Goal: Information Seeking & Learning: Learn about a topic

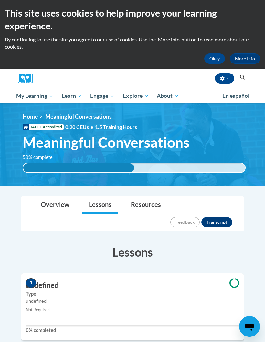
click at [217, 57] on button "Okay" at bounding box center [214, 58] width 21 height 10
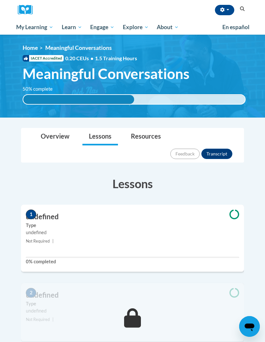
scroll to position [12, 0]
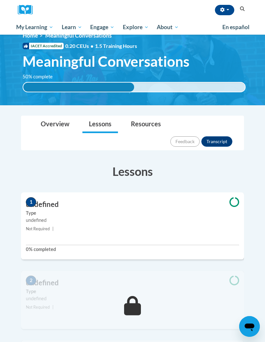
click at [222, 136] on button "Transcript" at bounding box center [217, 141] width 31 height 10
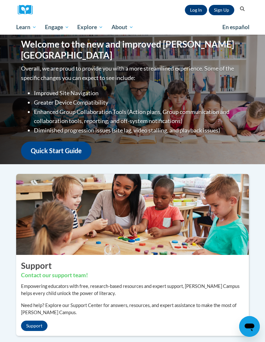
scroll to position [2, 0]
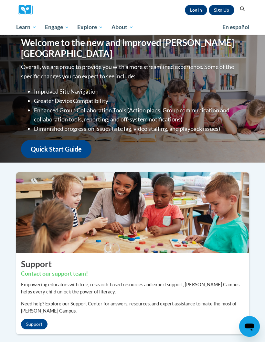
click at [197, 13] on link "Log In" at bounding box center [196, 10] width 22 height 10
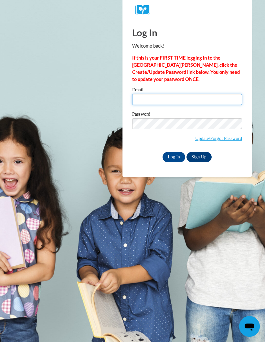
click at [211, 104] on input "Email" at bounding box center [187, 99] width 110 height 11
type input "tiffanym.simmons824@gmail.com"
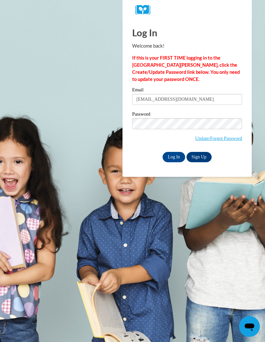
click at [178, 157] on input "Log In" at bounding box center [174, 157] width 23 height 10
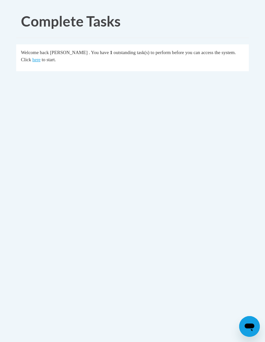
click at [237, 77] on div "Complete Tasks Welcome back [PERSON_NAME] . You have 1 outstanding task(s) to p…" at bounding box center [132, 60] width 243 height 110
click at [168, 81] on div "Complete Tasks Welcome back [PERSON_NAME] . You have 1 outstanding task(s) to p…" at bounding box center [132, 60] width 243 height 110
click at [32, 62] on link "here" at bounding box center [36, 59] width 8 height 5
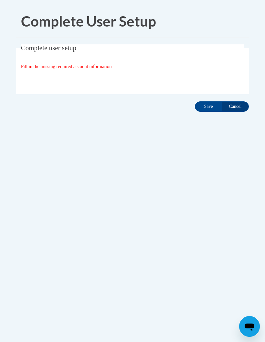
click at [214, 107] on input "Save" at bounding box center [208, 106] width 27 height 10
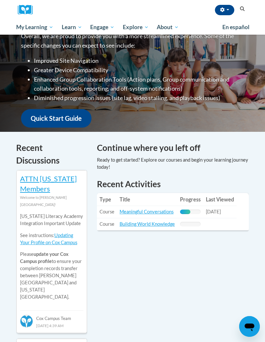
scroll to position [111, 0]
click at [167, 210] on link "Meaningful Conversations" at bounding box center [147, 212] width 54 height 6
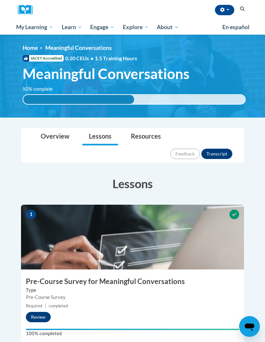
click at [225, 149] on button "Transcript" at bounding box center [217, 154] width 31 height 10
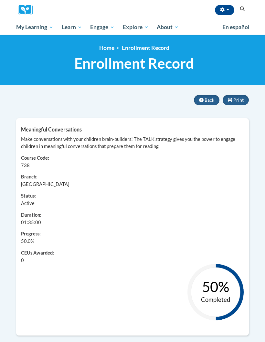
click at [211, 100] on span "Back" at bounding box center [210, 100] width 10 height 6
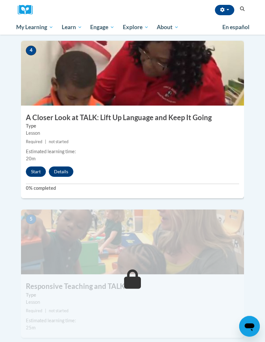
scroll to position [651, 0]
click at [36, 166] on button "Start" at bounding box center [36, 171] width 20 height 10
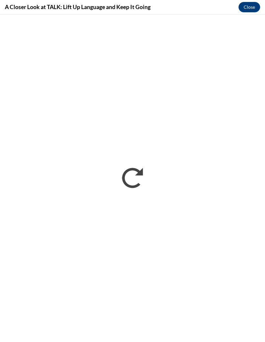
scroll to position [0, 0]
click at [250, 9] on button "Close" at bounding box center [250, 7] width 22 height 10
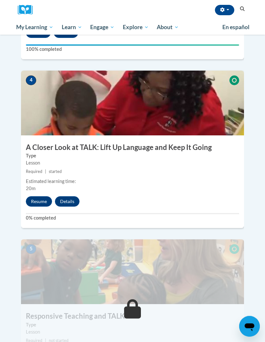
click at [36, 196] on button "Resume" at bounding box center [39, 201] width 26 height 10
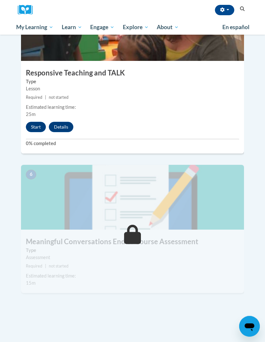
scroll to position [865, 0]
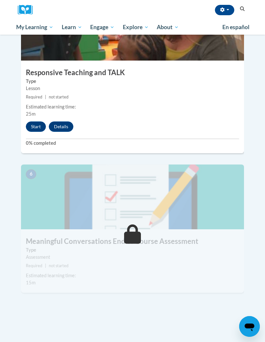
click at [40, 121] on button "Start" at bounding box center [36, 126] width 20 height 10
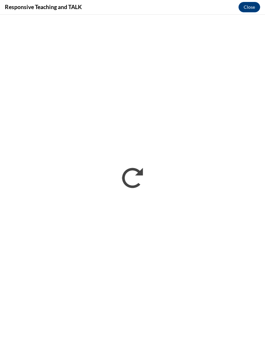
scroll to position [891, 0]
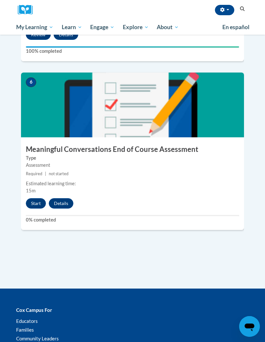
scroll to position [957, 0]
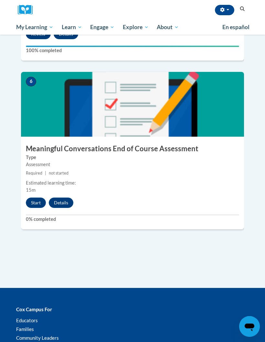
click at [38, 171] on span "Required" at bounding box center [34, 173] width 17 height 5
click at [42, 197] on button "Start" at bounding box center [36, 202] width 20 height 10
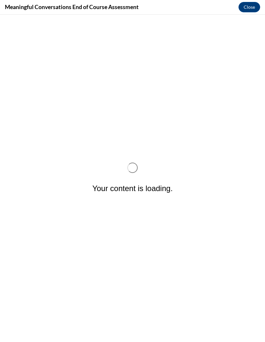
scroll to position [0, 0]
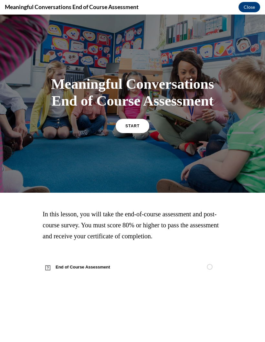
click at [142, 126] on div "Meaningful Conversations End of Course Assessment START" at bounding box center [132, 104] width 171 height 70
click at [146, 131] on link "START" at bounding box center [133, 126] width 34 height 14
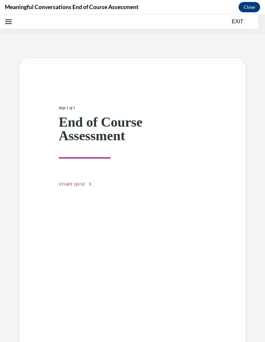
scroll to position [20, 0]
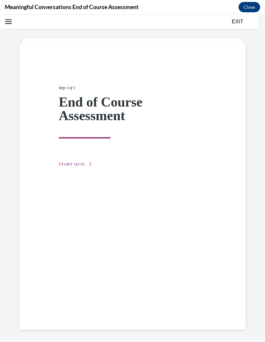
click at [87, 161] on button "START QUIZ" at bounding box center [76, 164] width 34 height 6
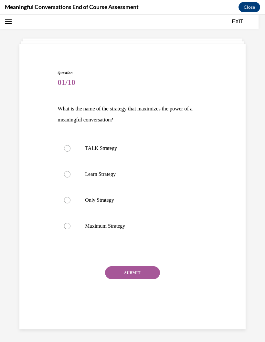
click at [71, 150] on label "TALK Strategy" at bounding box center [133, 148] width 150 height 26
click at [71, 150] on input "TALK Strategy" at bounding box center [67, 148] width 6 height 6
radio input "true"
click at [136, 275] on button "SUBMIT" at bounding box center [132, 272] width 55 height 13
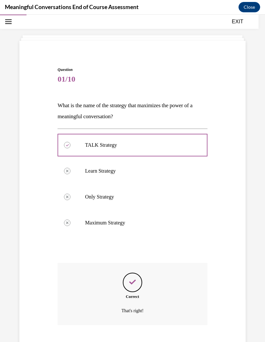
scroll to position [29, 0]
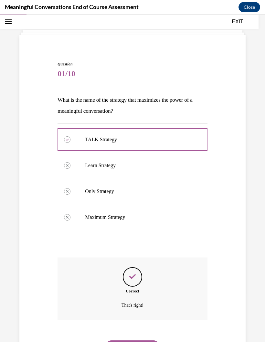
click at [135, 340] on button "NEXT" at bounding box center [132, 346] width 55 height 13
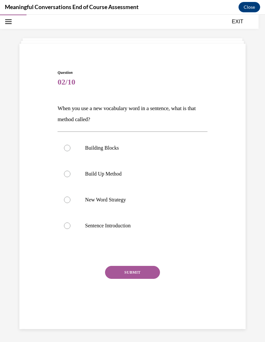
scroll to position [20, 0]
click at [68, 201] on div at bounding box center [67, 199] width 6 height 6
click at [68, 201] on input "New Word Strategy" at bounding box center [67, 199] width 6 height 6
radio input "true"
click at [140, 272] on button "SUBMIT" at bounding box center [132, 272] width 55 height 13
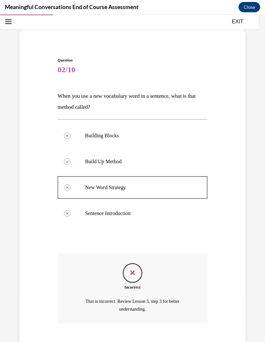
scroll to position [36, 0]
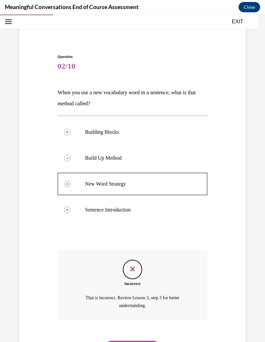
click at [144, 340] on button "NEXT" at bounding box center [132, 346] width 55 height 13
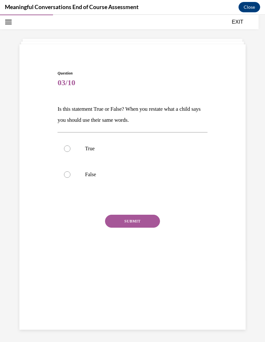
scroll to position [20, 0]
click at [68, 176] on div at bounding box center [67, 174] width 6 height 6
click at [68, 176] on input "False" at bounding box center [67, 174] width 6 height 6
radio input "true"
click at [141, 224] on button "SUBMIT" at bounding box center [132, 220] width 55 height 13
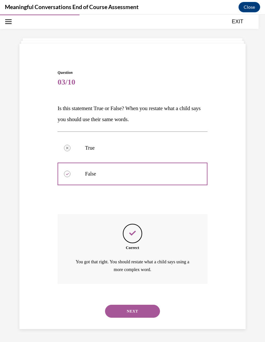
scroll to position [20, 0]
click at [142, 304] on button "NEXT" at bounding box center [132, 310] width 55 height 13
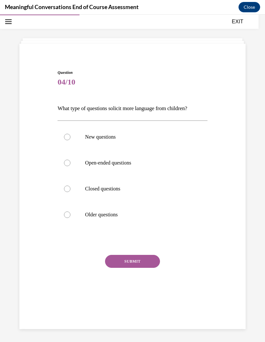
click at [71, 160] on label "Open-ended questions" at bounding box center [133, 163] width 150 height 26
click at [71, 160] on input "Open-ended questions" at bounding box center [67, 163] width 6 height 6
radio input "true"
click at [133, 265] on button "SUBMIT" at bounding box center [132, 261] width 55 height 13
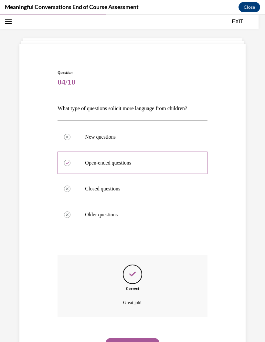
click at [140, 337] on button "NEXT" at bounding box center [132, 343] width 55 height 13
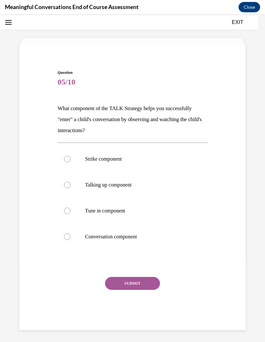
scroll to position [19, 0]
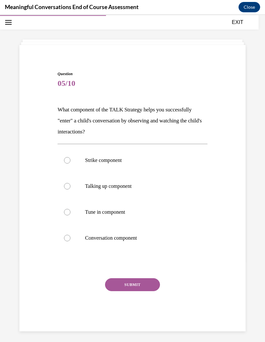
click at [68, 210] on div at bounding box center [67, 212] width 6 height 6
click at [68, 210] on input "Tune in component" at bounding box center [67, 212] width 6 height 6
radio input "true"
click at [148, 285] on button "SUBMIT" at bounding box center [132, 284] width 55 height 13
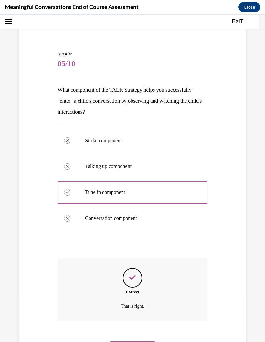
scroll to position [40, 0]
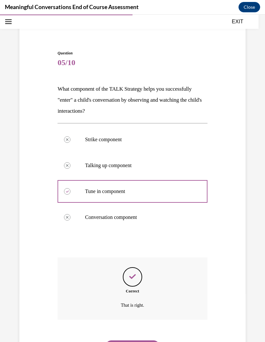
click at [139, 341] on button "NEXT" at bounding box center [132, 346] width 55 height 13
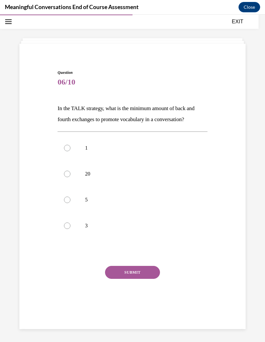
scroll to position [20, 0]
click at [74, 198] on label "5" at bounding box center [133, 200] width 150 height 26
click at [71, 198] on input "5" at bounding box center [67, 199] width 6 height 6
radio input "true"
click at [134, 272] on button "SUBMIT" at bounding box center [132, 272] width 55 height 13
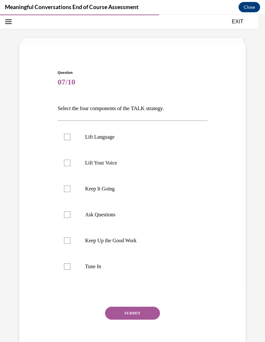
click at [68, 266] on div at bounding box center [67, 266] width 6 height 6
click at [68, 266] on input "Tune In" at bounding box center [67, 266] width 6 height 6
checkbox input "true"
click at [68, 215] on div at bounding box center [67, 214] width 6 height 6
click at [68, 215] on input "Ask Questions" at bounding box center [67, 214] width 6 height 6
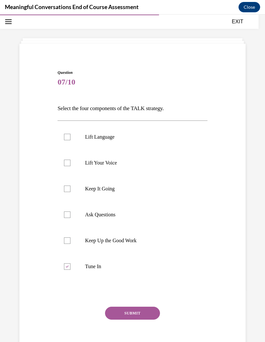
checkbox input "true"
click at [68, 137] on div at bounding box center [67, 137] width 6 height 6
click at [68, 137] on input "Lift Language" at bounding box center [67, 137] width 6 height 6
checkbox input "true"
click at [65, 189] on div at bounding box center [67, 188] width 6 height 6
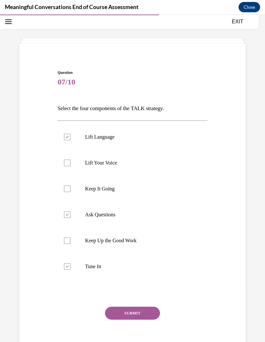
click at [65, 189] on input "Keep It Going" at bounding box center [67, 188] width 6 height 6
checkbox input "true"
click at [125, 313] on button "SUBMIT" at bounding box center [132, 312] width 55 height 13
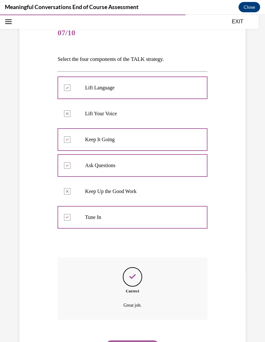
click at [140, 340] on button "NEXT" at bounding box center [132, 346] width 55 height 13
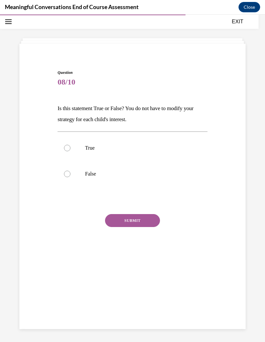
click at [64, 171] on label "False" at bounding box center [133, 174] width 150 height 26
click at [64, 171] on input "False" at bounding box center [67, 174] width 6 height 6
radio input "true"
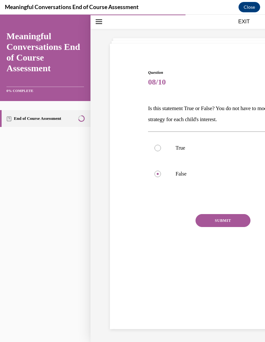
scroll to position [448, 0]
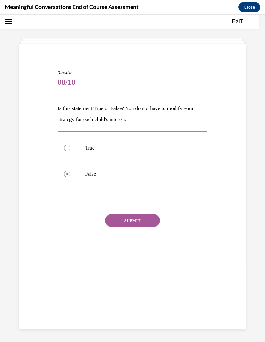
click at [151, 220] on button "SUBMIT" at bounding box center [132, 220] width 55 height 13
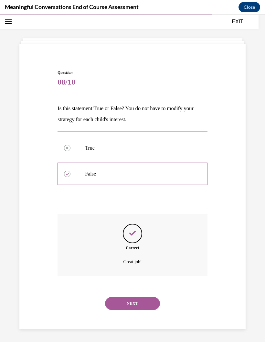
click at [145, 297] on button "NEXT" at bounding box center [132, 303] width 55 height 13
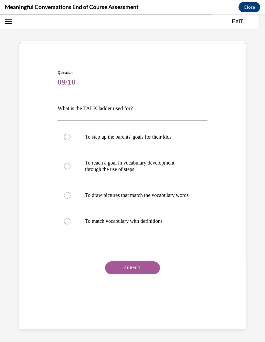
click at [68, 167] on div at bounding box center [67, 166] width 6 height 6
click at [68, 167] on input "To reach a goal in vocabulary development through the use of steps" at bounding box center [67, 166] width 6 height 6
radio input "true"
click at [122, 274] on button "SUBMIT" at bounding box center [132, 267] width 55 height 13
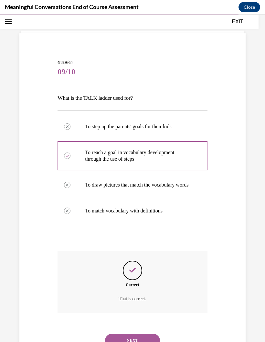
click at [138, 337] on button "NEXT" at bounding box center [132, 340] width 55 height 13
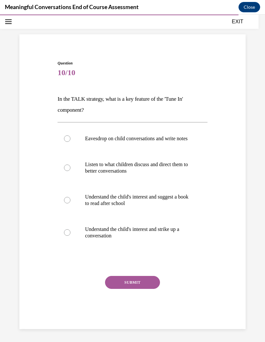
scroll to position [20, 0]
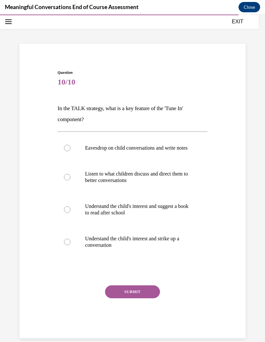
click at [66, 253] on label "Understand the child's interest and strike up a conversation" at bounding box center [133, 242] width 150 height 32
click at [66, 245] on input "Understand the child's interest and strike up a conversation" at bounding box center [67, 241] width 6 height 6
radio input "true"
click at [139, 289] on div "Question 10/10 In the TALK strategy, what is a key feature of the 'Tune In' com…" at bounding box center [133, 204] width 150 height 269
click at [136, 298] on button "SUBMIT" at bounding box center [132, 291] width 55 height 13
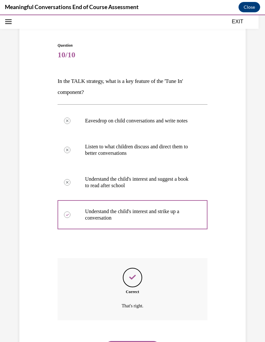
scroll to position [55, 0]
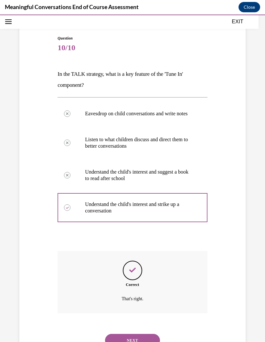
click at [142, 339] on button "NEXT" at bounding box center [132, 340] width 55 height 13
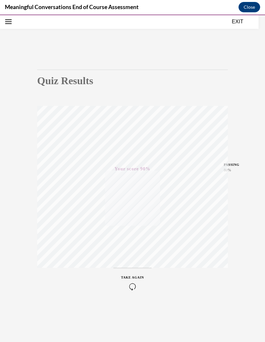
scroll to position [20, 0]
click at [237, 21] on button "EXIT" at bounding box center [237, 22] width 39 height 8
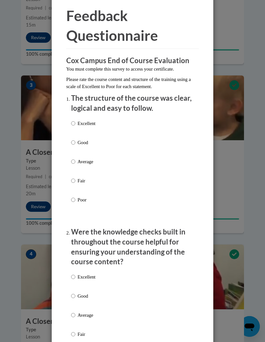
click at [74, 144] on input "Good" at bounding box center [73, 142] width 4 height 7
radio input "true"
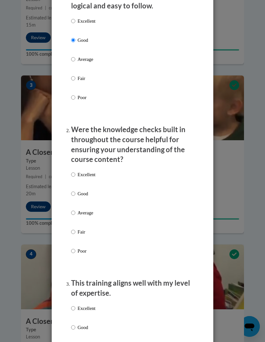
scroll to position [126, 0]
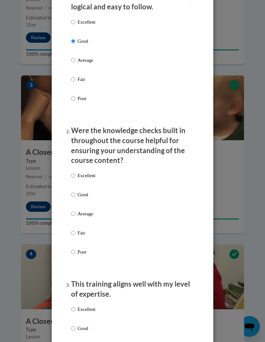
click at [74, 192] on input "Good" at bounding box center [73, 194] width 4 height 7
radio input "true"
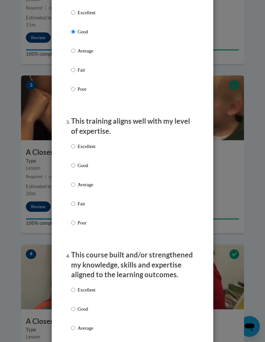
click at [74, 162] on input "Good" at bounding box center [73, 165] width 4 height 7
radio input "true"
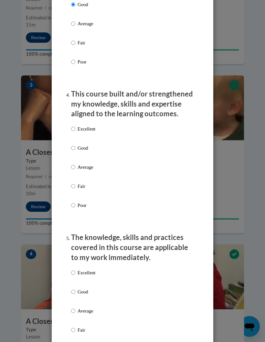
click at [75, 144] on label "Good" at bounding box center [83, 152] width 24 height 17
click at [75, 144] on input "Good" at bounding box center [73, 147] width 4 height 7
radio input "true"
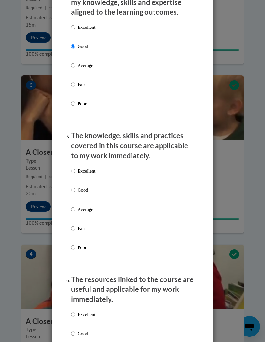
click at [75, 186] on input "Good" at bounding box center [73, 189] width 4 height 7
radio input "true"
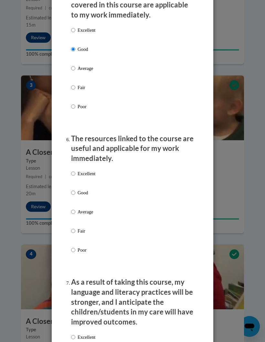
click at [75, 189] on input "Good" at bounding box center [73, 192] width 4 height 7
radio input "true"
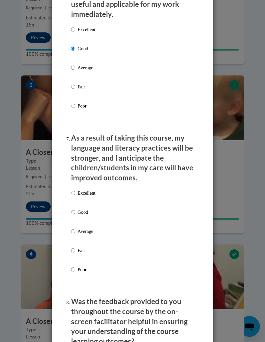
click at [76, 200] on label "Excellent" at bounding box center [83, 197] width 24 height 17
click at [75, 196] on input "Excellent" at bounding box center [73, 192] width 4 height 7
radio input "true"
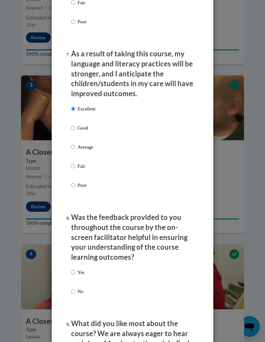
scroll to position [925, 0]
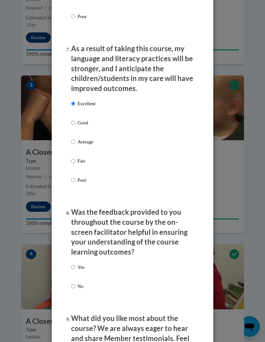
click at [74, 119] on input "Good" at bounding box center [73, 122] width 4 height 7
radio input "true"
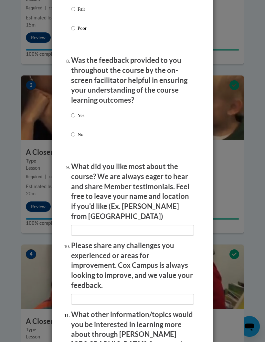
scroll to position [1076, 0]
click at [77, 101] on li "Was the feedback provided to you throughout the course by the on-screen facilit…" at bounding box center [132, 105] width 123 height 101
click at [82, 112] on p "Yes" at bounding box center [81, 115] width 7 height 7
click at [75, 112] on input "Yes" at bounding box center [73, 115] width 4 height 7
radio input "true"
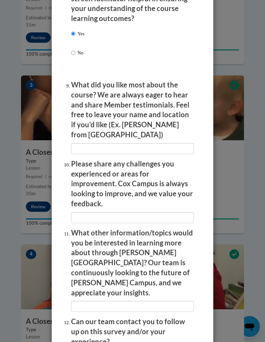
scroll to position [1158, 0]
